Goal: Navigation & Orientation: Find specific page/section

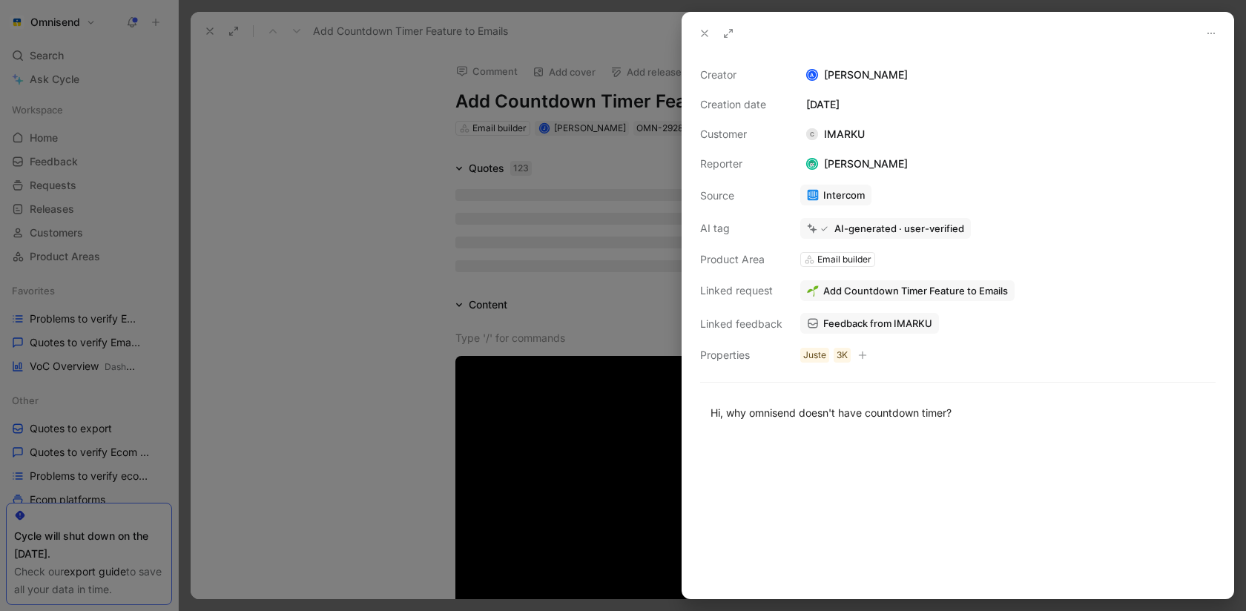
click at [257, 182] on div at bounding box center [623, 305] width 1246 height 611
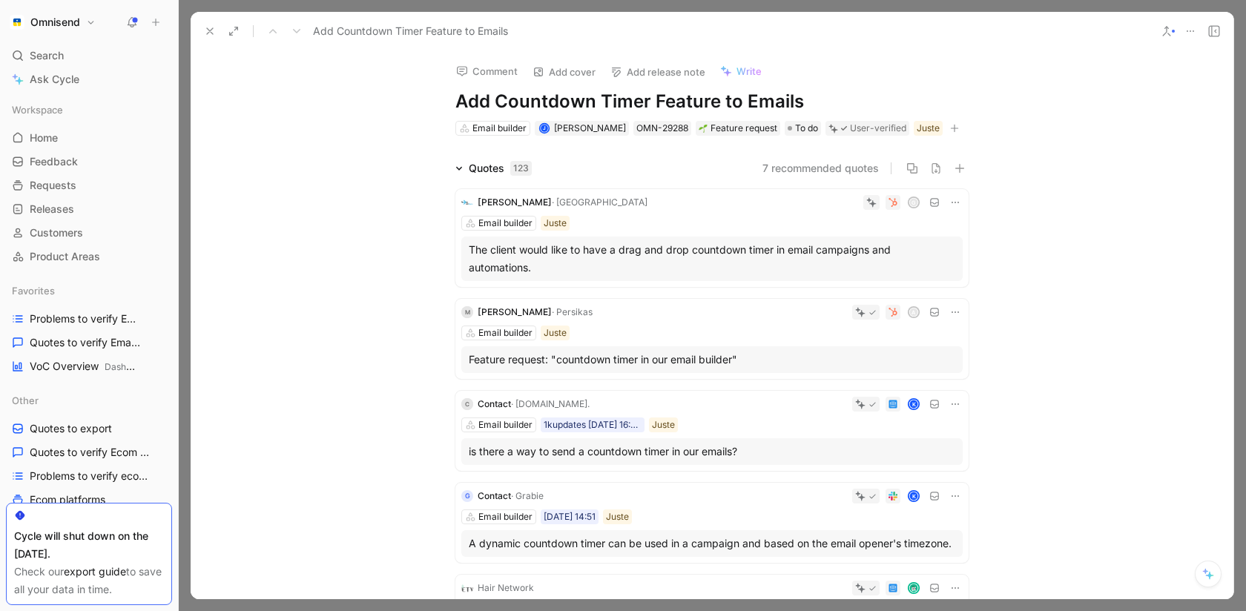
click at [198, 24] on div "Add Countdown Timer Feature to Emails" at bounding box center [674, 31] width 952 height 24
click at [204, 26] on icon at bounding box center [210, 31] width 12 height 12
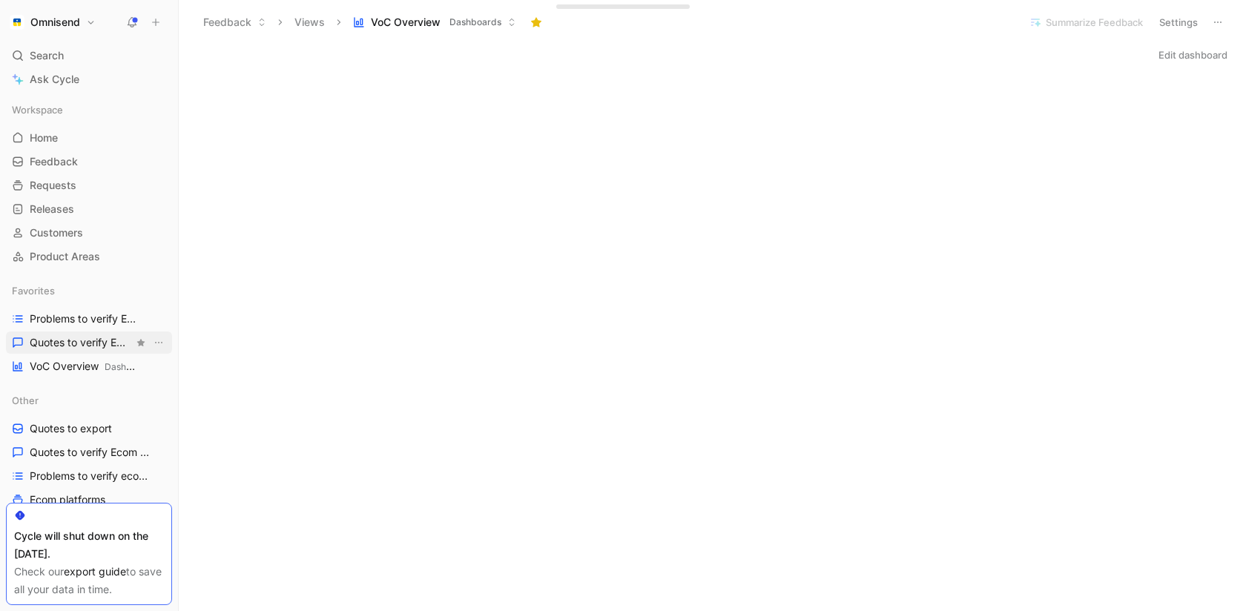
click at [76, 340] on span "Quotes to verify Email builder" at bounding box center [82, 342] width 104 height 15
click at [73, 363] on span "VoC Overview Dashboards" at bounding box center [82, 367] width 104 height 16
click at [59, 140] on link "Home G then H" at bounding box center [89, 138] width 166 height 22
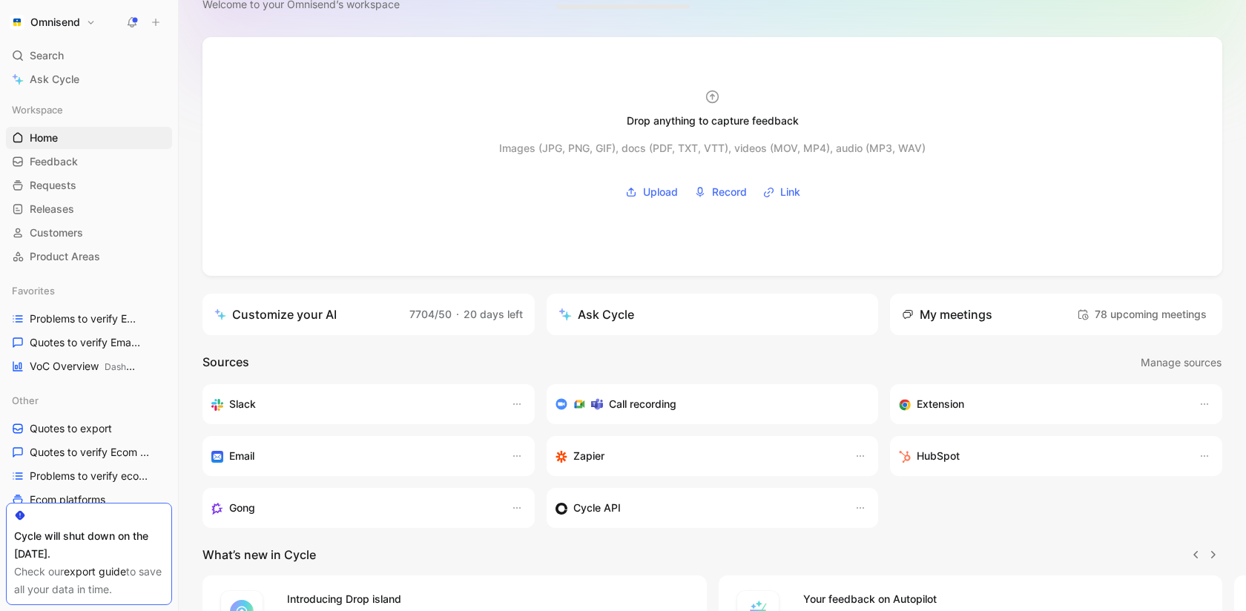
scroll to position [65, 0]
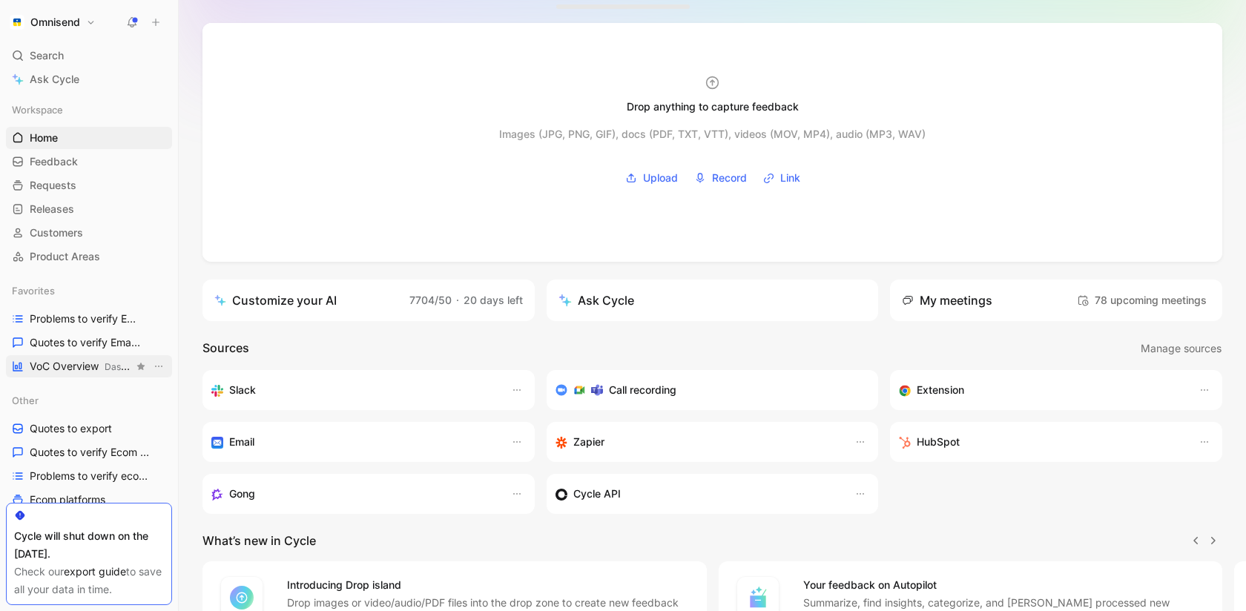
click at [76, 368] on span "VoC Overview Dashboards" at bounding box center [82, 367] width 104 height 16
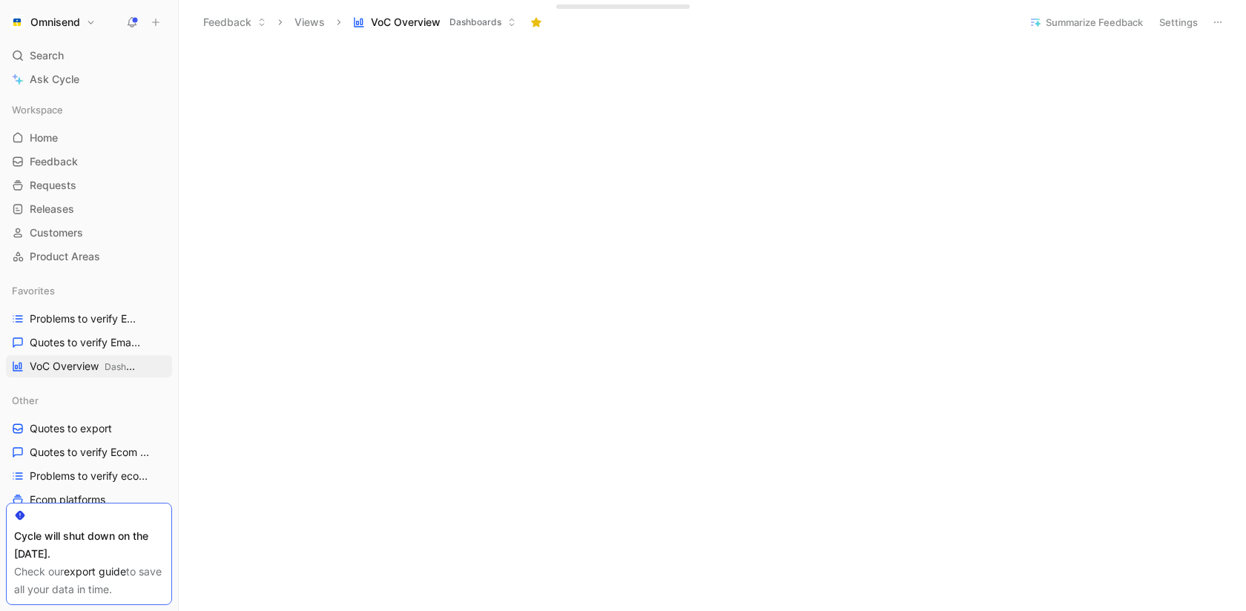
scroll to position [666, 0]
